Goal: Transaction & Acquisition: Book appointment/travel/reservation

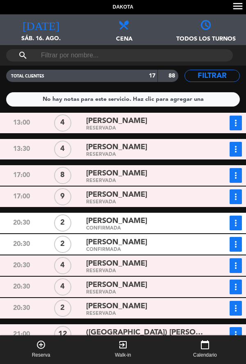
scroll to position [140, 0]
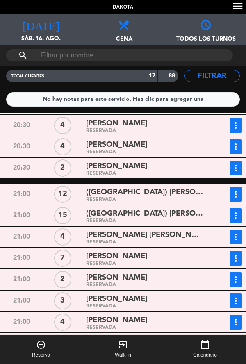
click at [35, 360] on span "Reserva" at bounding box center [41, 355] width 18 height 8
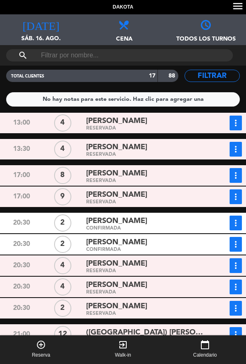
click at [46, 354] on span "Reserva" at bounding box center [41, 355] width 18 height 8
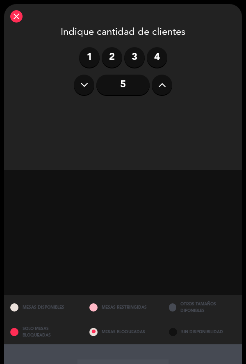
click at [112, 59] on label "2" at bounding box center [112, 57] width 21 height 21
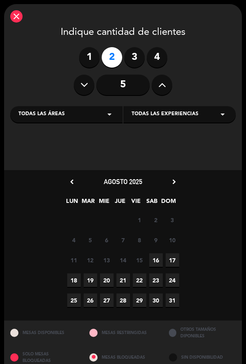
click at [155, 265] on span "16" at bounding box center [156, 260] width 14 height 14
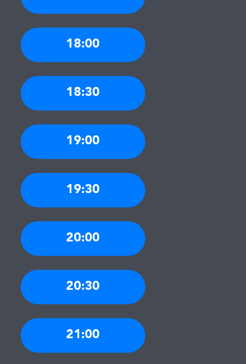
scroll to position [458, 0]
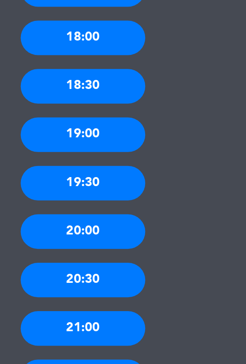
click at [127, 310] on div "21:00" at bounding box center [123, 320] width 74 height 21
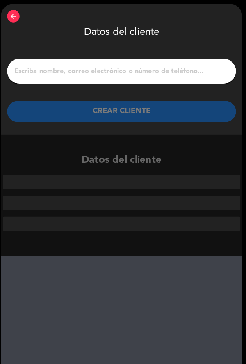
scroll to position [0, 0]
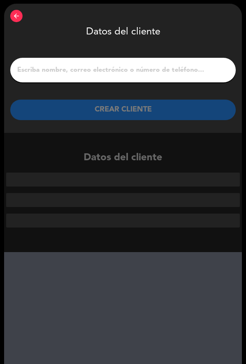
click at [60, 64] on input "1" at bounding box center [122, 69] width 213 height 11
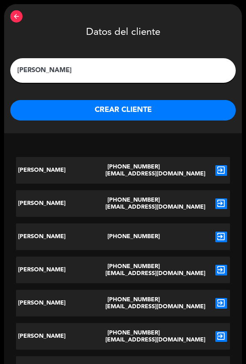
click at [66, 75] on input "Mateo" at bounding box center [122, 70] width 213 height 11
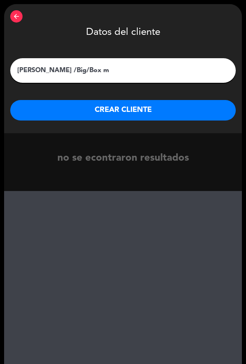
type input "Mateo /Big/Box"
click at [54, 114] on button "CREAR CLIENTE" at bounding box center [123, 110] width 226 height 21
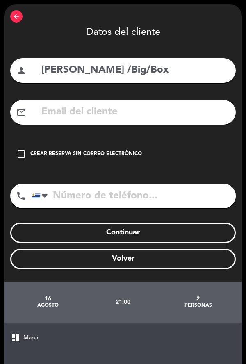
click at [20, 153] on icon "check_box_outline_blank" at bounding box center [21, 154] width 10 height 10
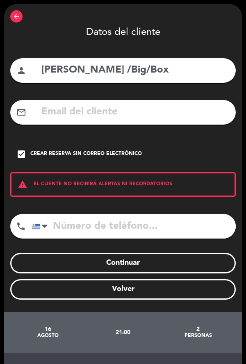
click at [49, 233] on div at bounding box center [41, 227] width 19 height 24
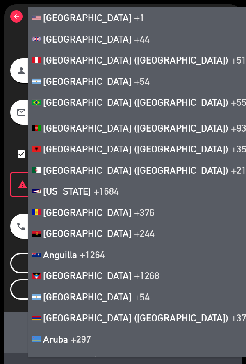
scroll to position [4564, 0]
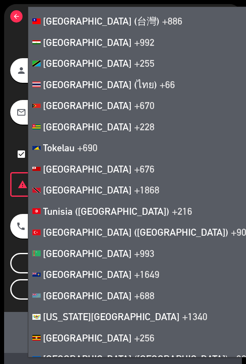
click at [8, 44] on div "arrow_back Datos del cliente person Mateo /Big/Box mail_outline check_box Crear…" at bounding box center [123, 158] width 238 height 308
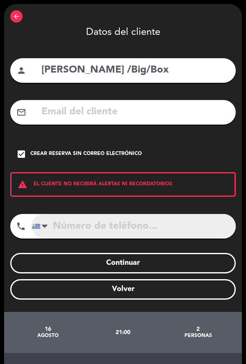
click at [68, 231] on input "tel" at bounding box center [134, 226] width 204 height 25
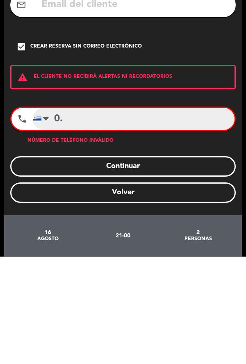
type input "0"
click at [70, 227] on input "0" at bounding box center [134, 226] width 202 height 22
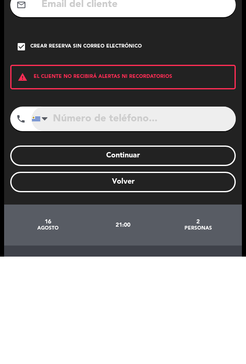
click at [61, 225] on input "tel" at bounding box center [134, 226] width 204 height 25
click at [54, 231] on input "tel" at bounding box center [134, 226] width 204 height 25
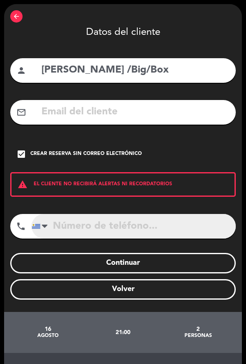
click at [119, 231] on input "tel" at bounding box center [134, 226] width 204 height 25
click at [56, 231] on input "tel" at bounding box center [134, 226] width 204 height 25
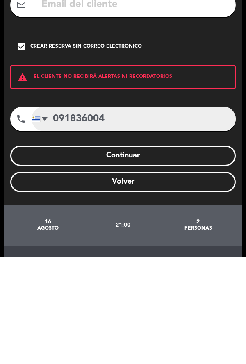
type input "091836004"
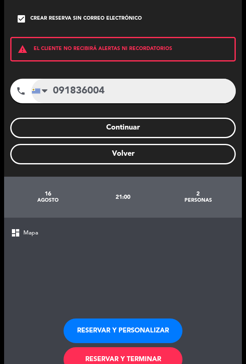
scroll to position [179, 0]
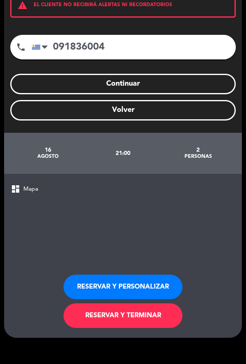
click at [149, 322] on button "RESERVAR Y TERMINAR" at bounding box center [123, 316] width 119 height 25
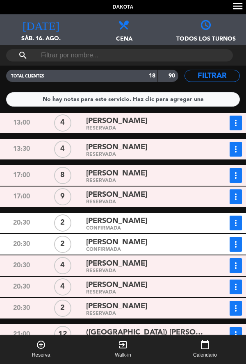
click at [38, 34] on span "sáb. 16. ago." at bounding box center [41, 42] width 82 height 16
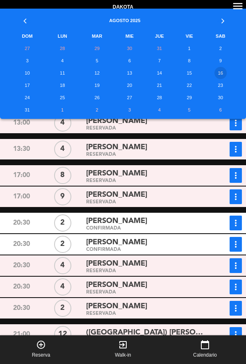
click at [26, 85] on td "17" at bounding box center [27, 85] width 37 height 12
